Goal: Information Seeking & Learning: Learn about a topic

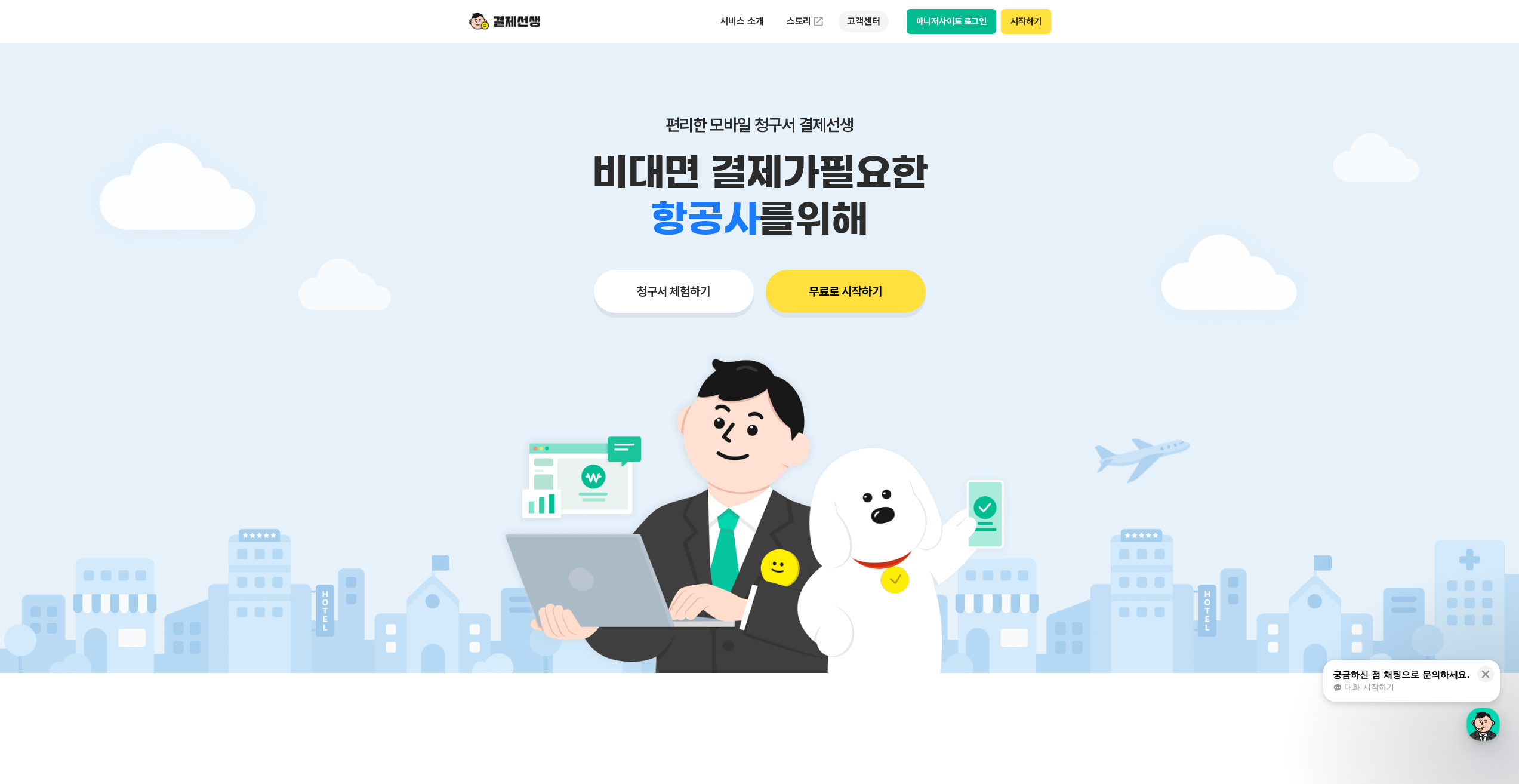
click at [858, 18] on p "고객센터" at bounding box center [863, 22] width 50 height 22
click at [870, 70] on link "자주 묻는 질문" at bounding box center [889, 71] width 100 height 24
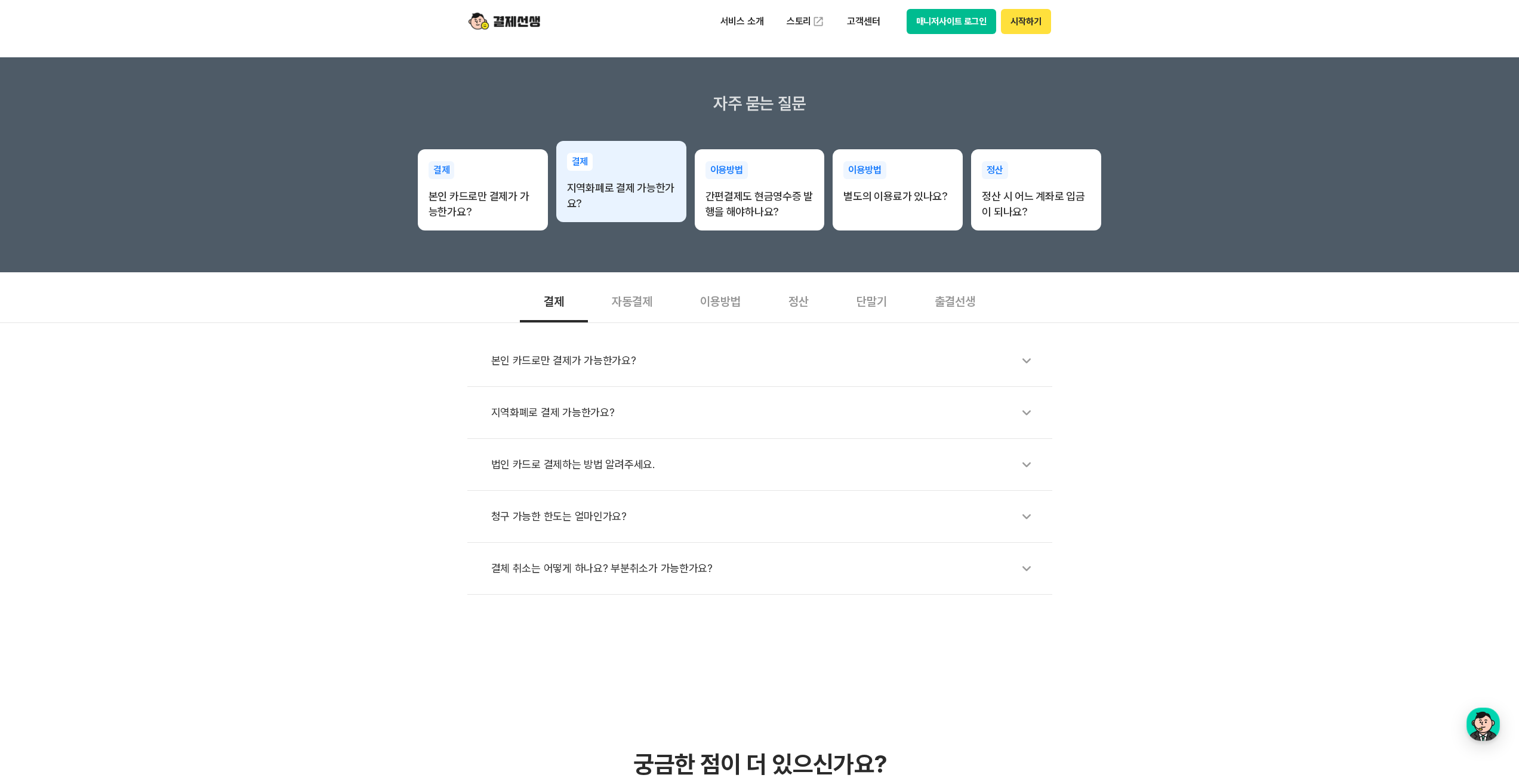
scroll to position [179, 0]
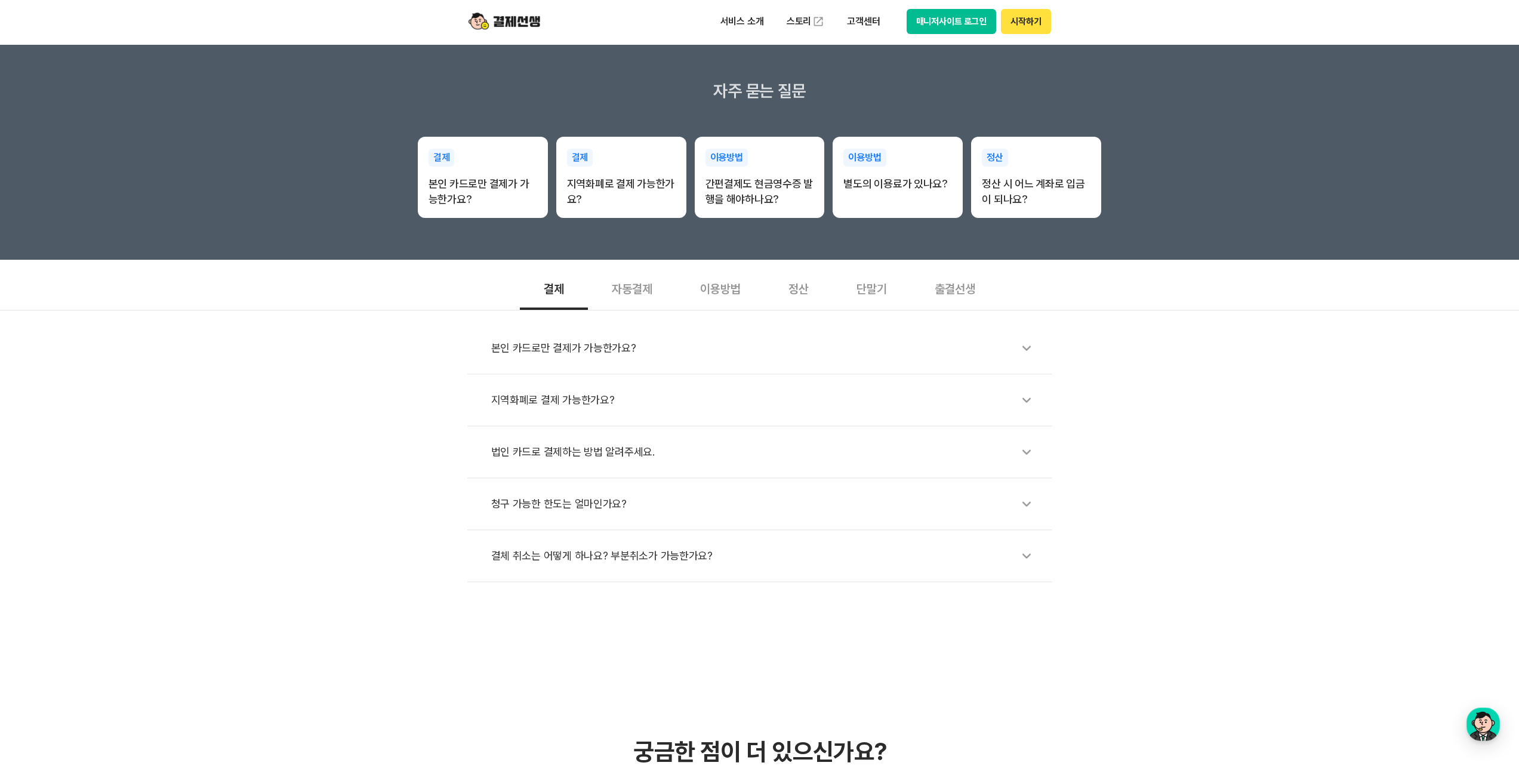
click at [953, 289] on div "출결선생" at bounding box center [956, 287] width 88 height 44
click at [884, 285] on div "단말기" at bounding box center [872, 287] width 78 height 44
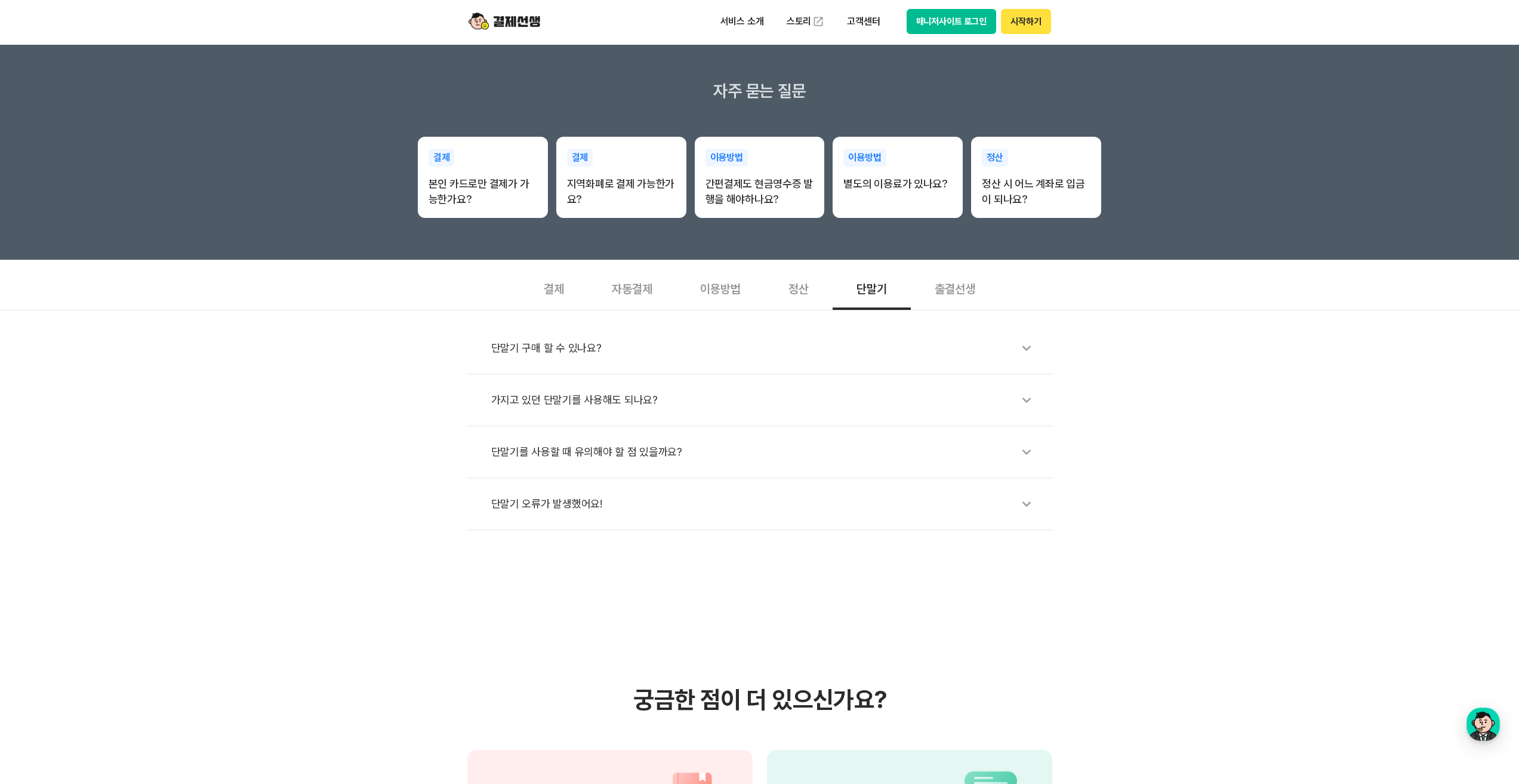
click at [808, 294] on div "정산" at bounding box center [798, 287] width 68 height 44
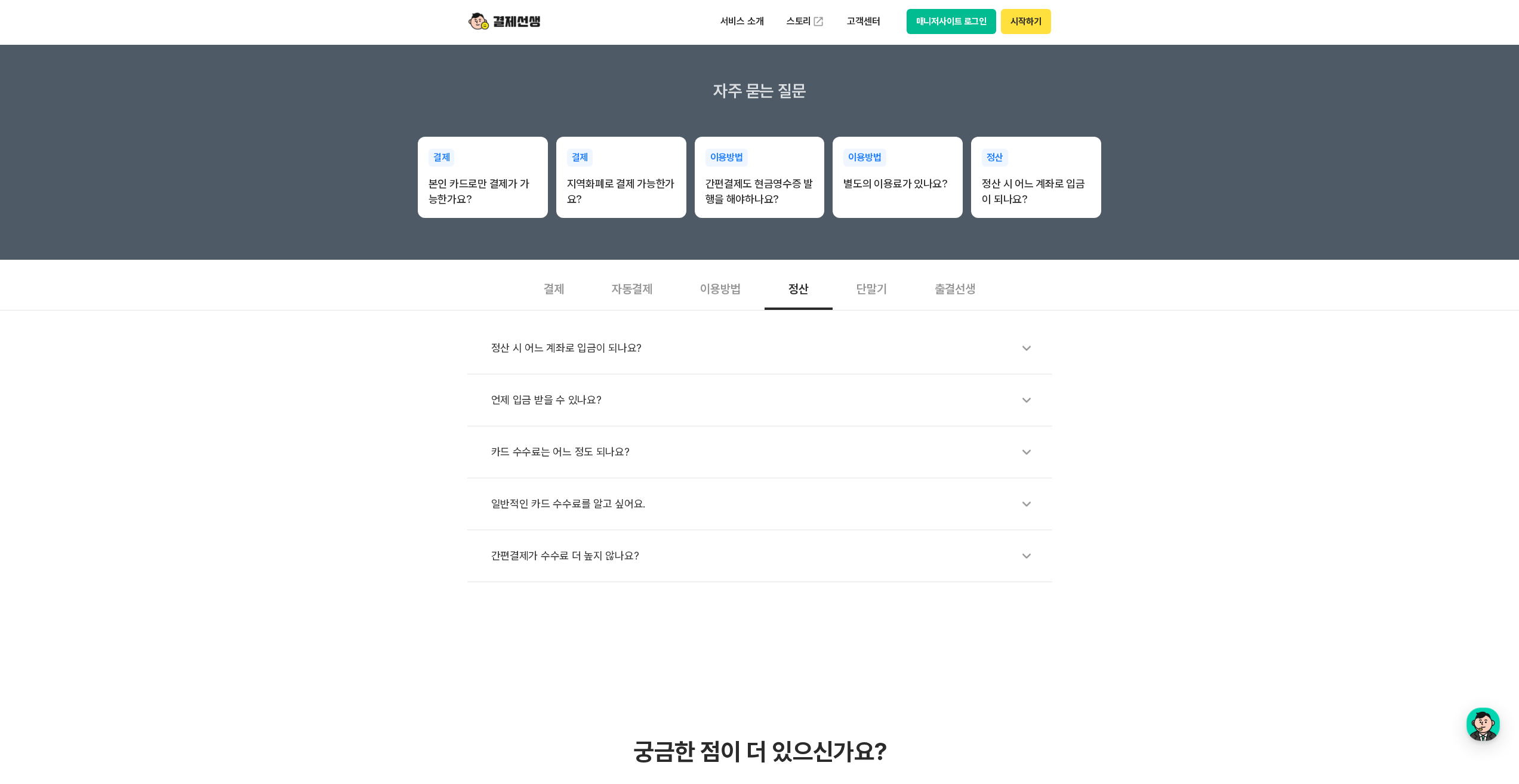
click at [714, 291] on div "이용방법" at bounding box center [720, 287] width 88 height 44
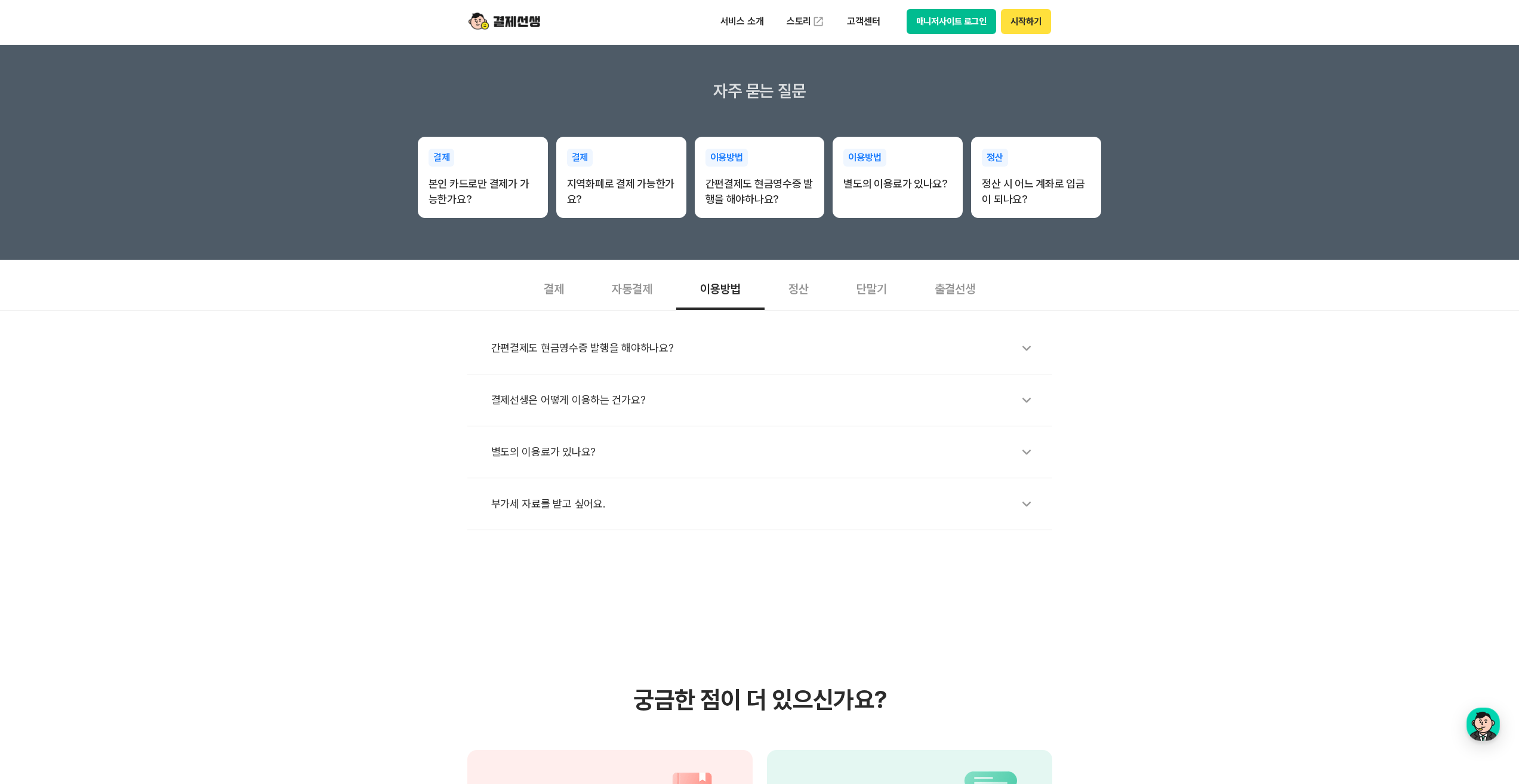
click at [792, 289] on div "정산" at bounding box center [798, 287] width 68 height 44
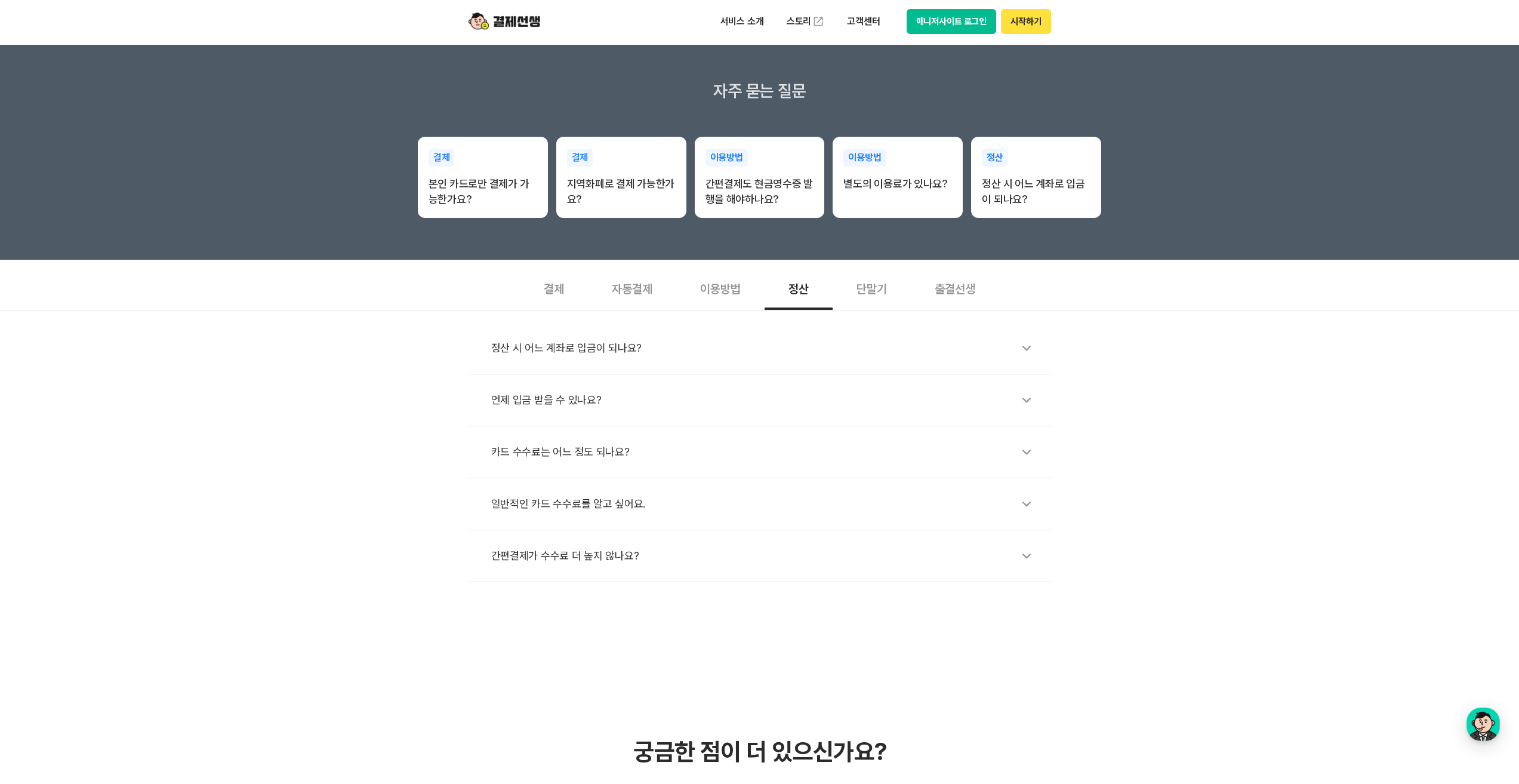
click at [587, 564] on div "간편결제가 수수료 더 높지 않나요?" at bounding box center [765, 556] width 549 height 27
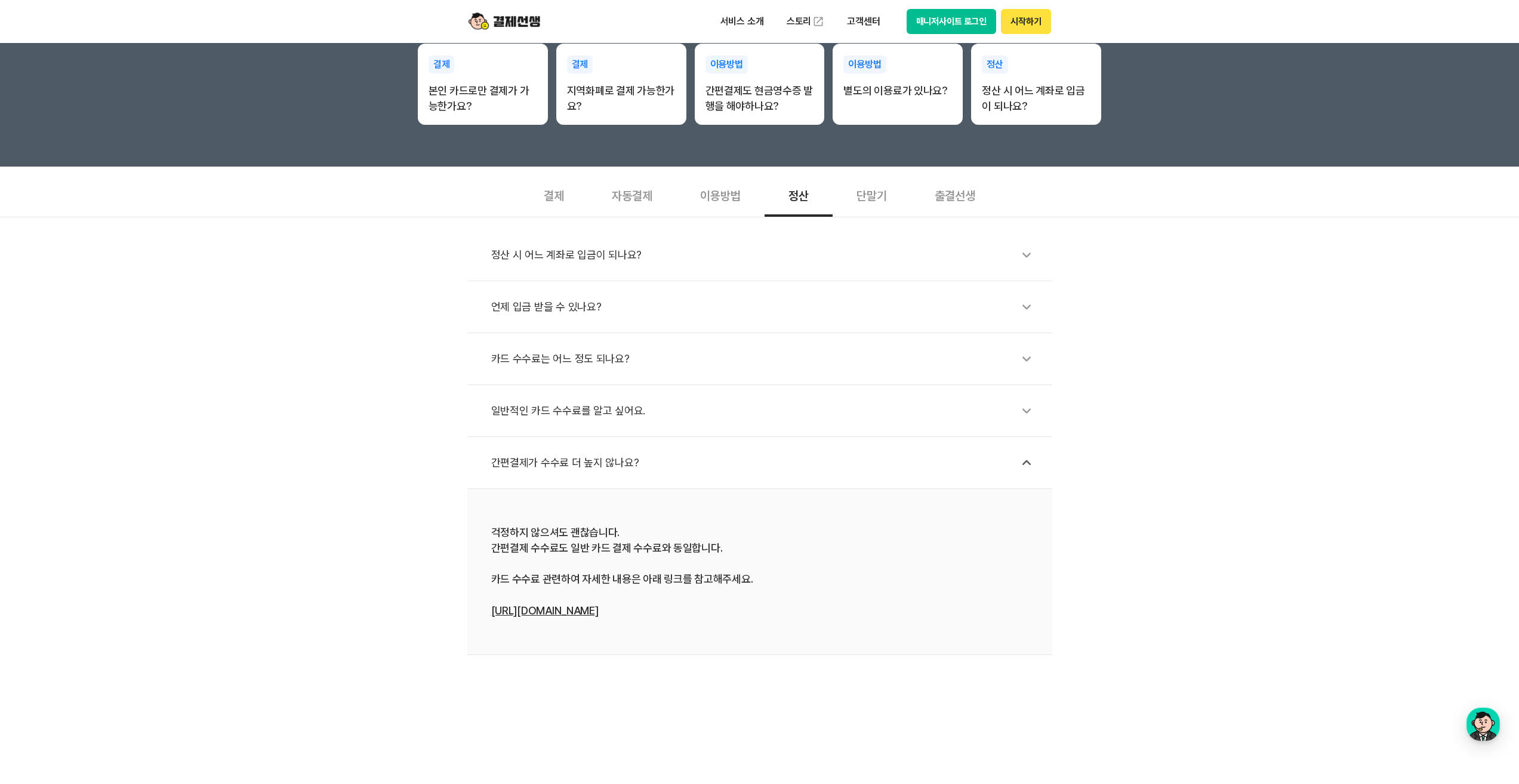
scroll to position [120, 0]
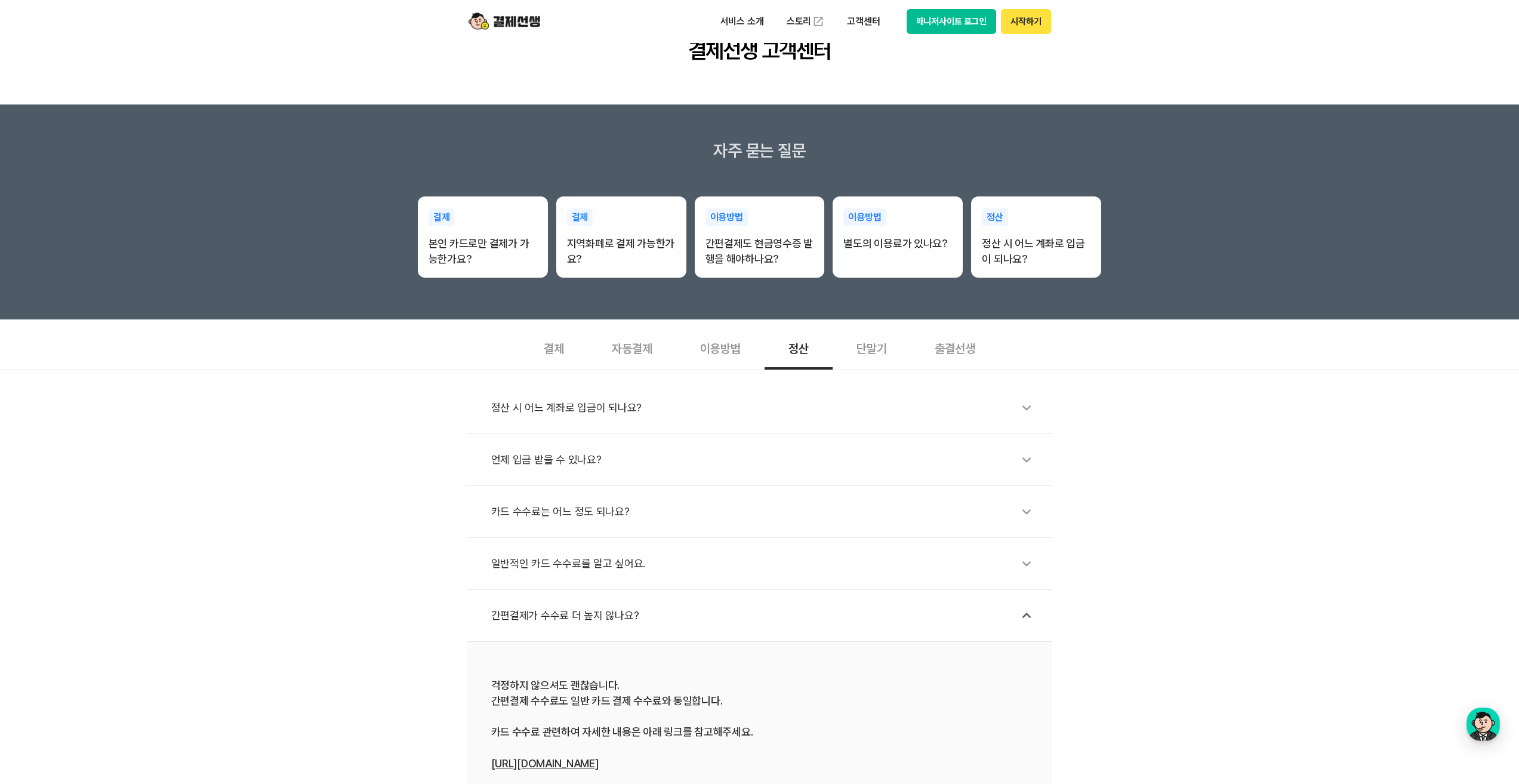
click at [719, 346] on div "이용방법" at bounding box center [720, 347] width 88 height 44
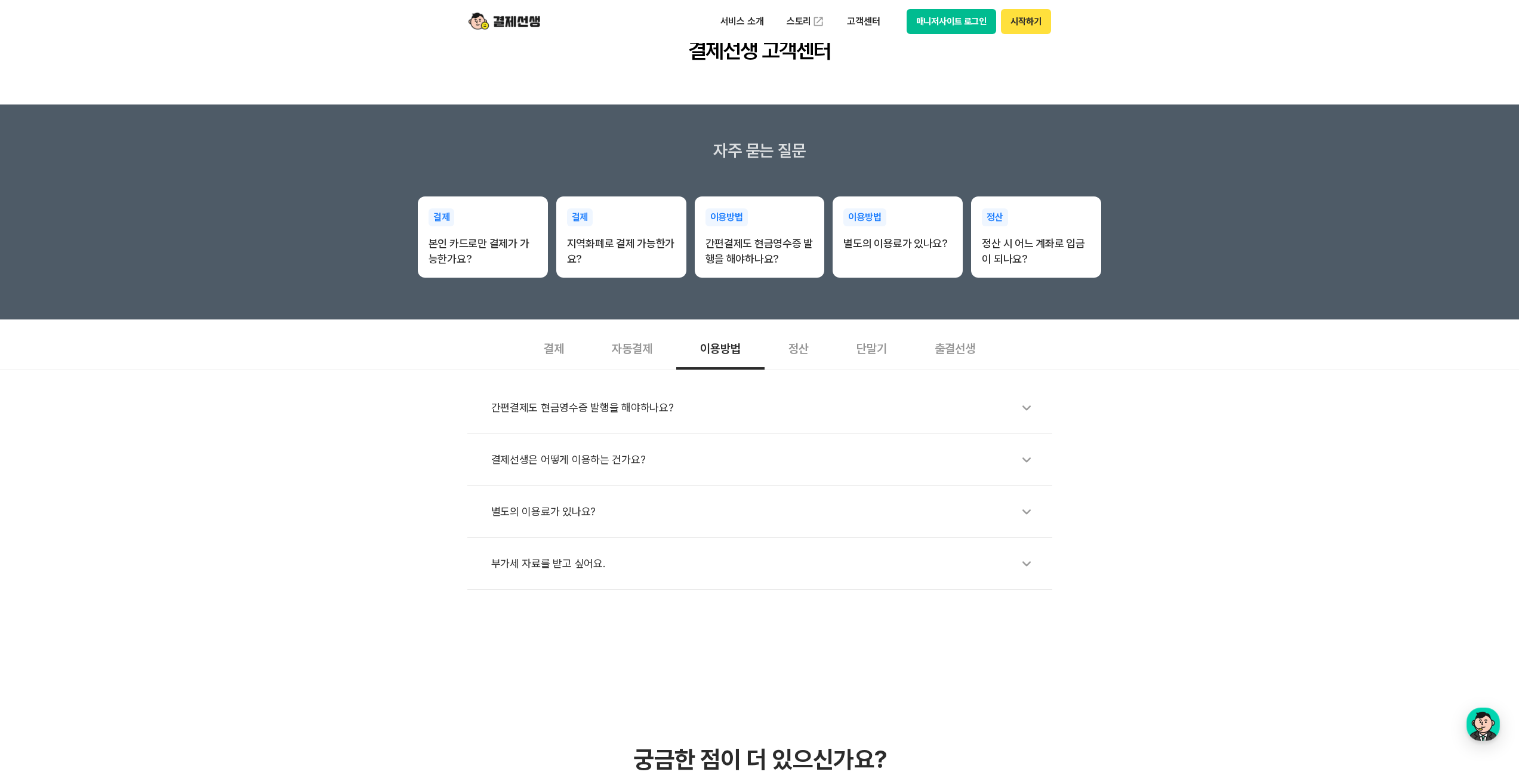
click at [632, 355] on div "자동결제" at bounding box center [632, 347] width 88 height 44
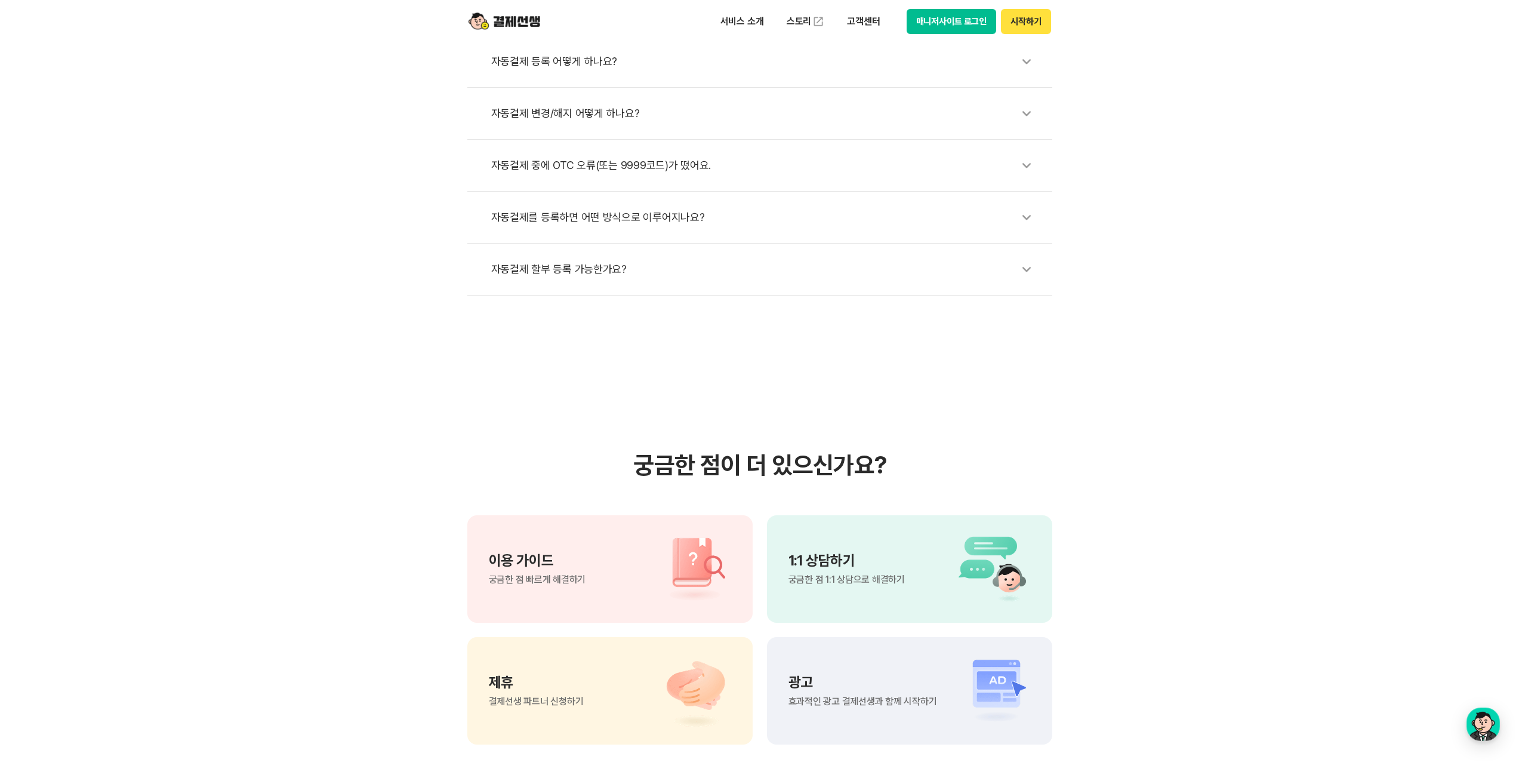
scroll to position [657, 0]
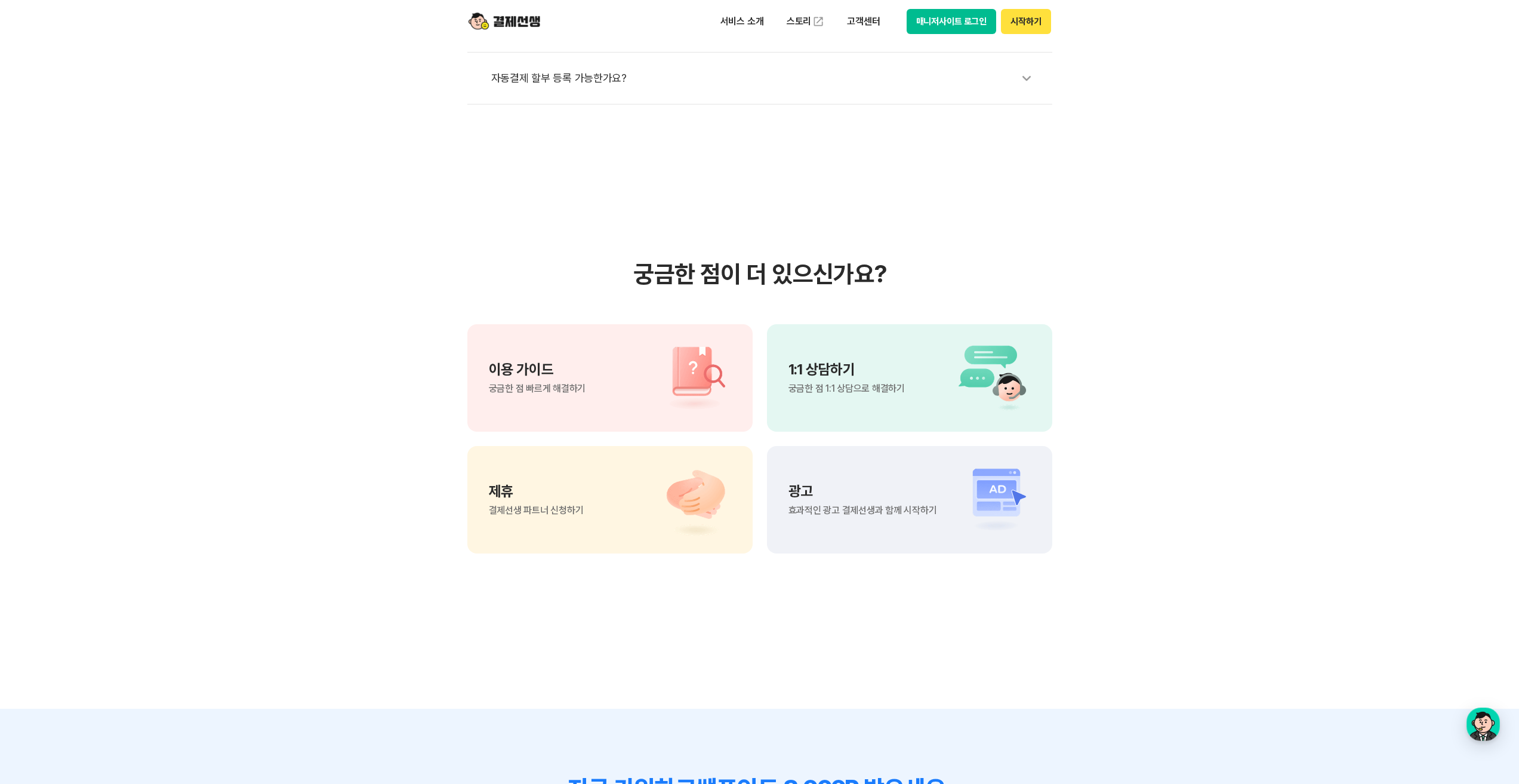
click at [612, 384] on div "이용 가이드 궁금한 점 빠르게 해결하기" at bounding box center [610, 378] width 285 height 108
